Goal: Book appointment/travel/reservation

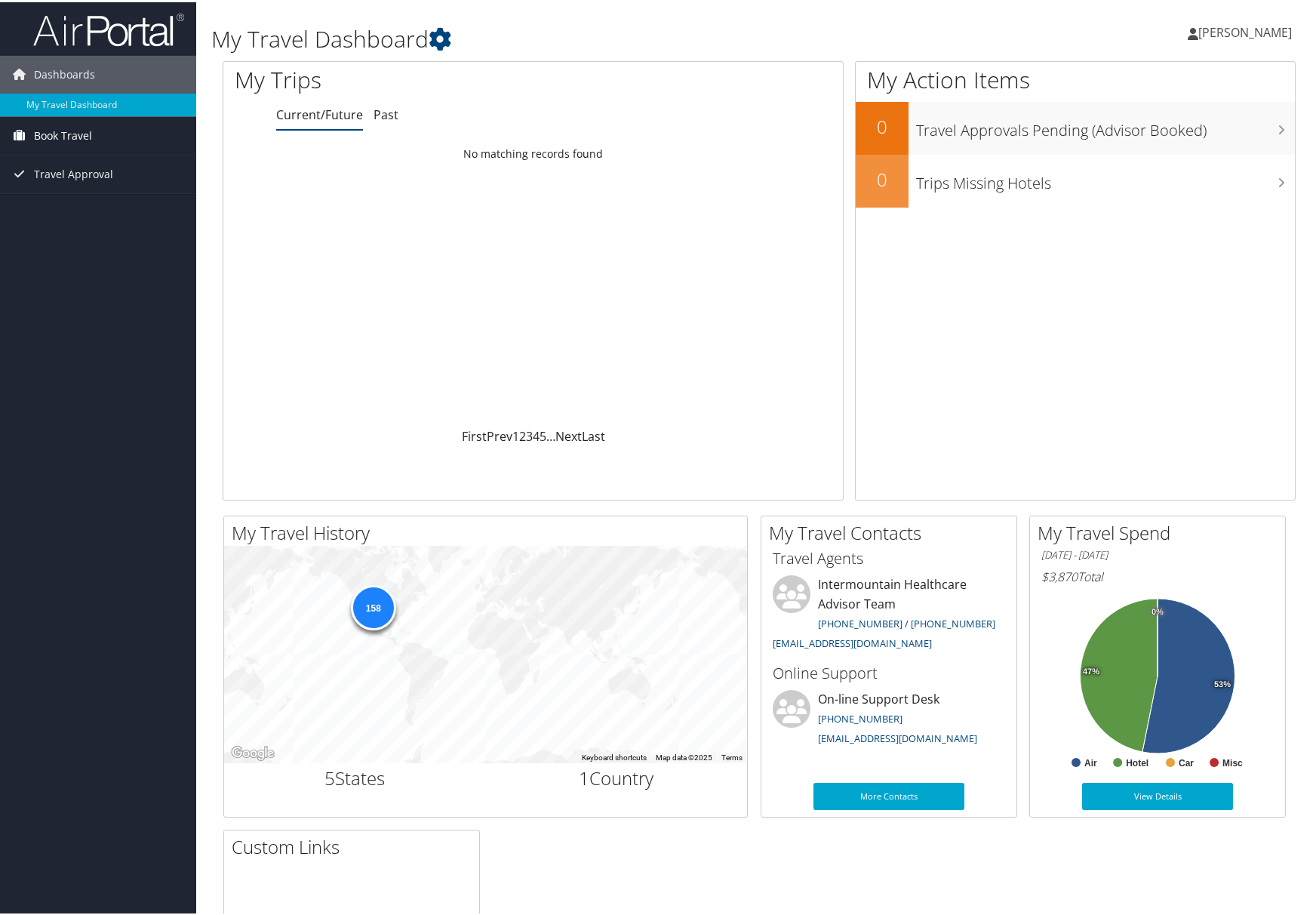
click at [52, 135] on span "Book Travel" at bounding box center [63, 133] width 58 height 38
click at [101, 188] on link "Book/Manage Online Trips" at bounding box center [98, 186] width 197 height 22
